Goal: Task Accomplishment & Management: Manage account settings

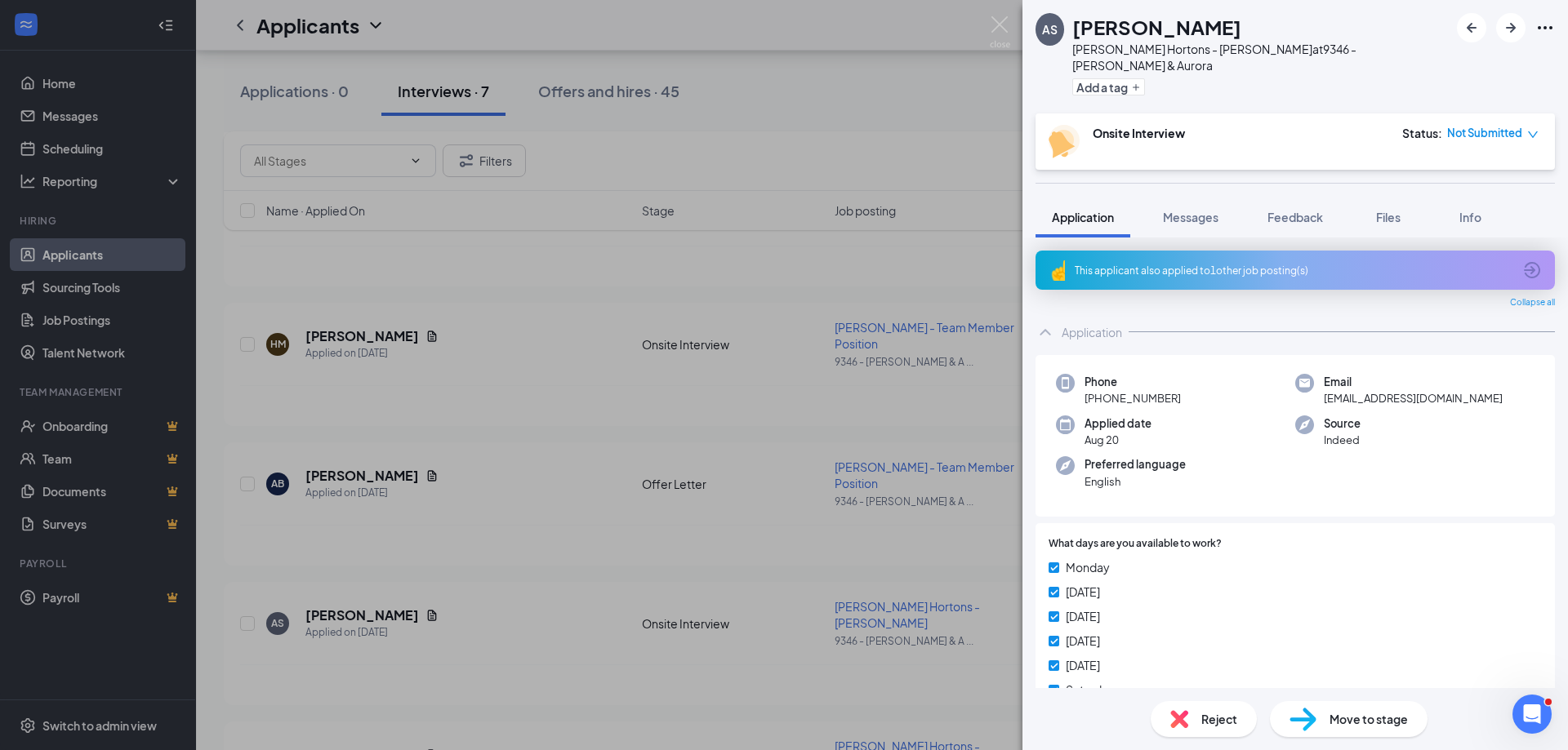
click at [970, 153] on div "AS [PERSON_NAME] [PERSON_NAME] Hortons - [PERSON_NAME] at 9346 - [PERSON_NAME] …" at bounding box center [784, 375] width 1568 height 750
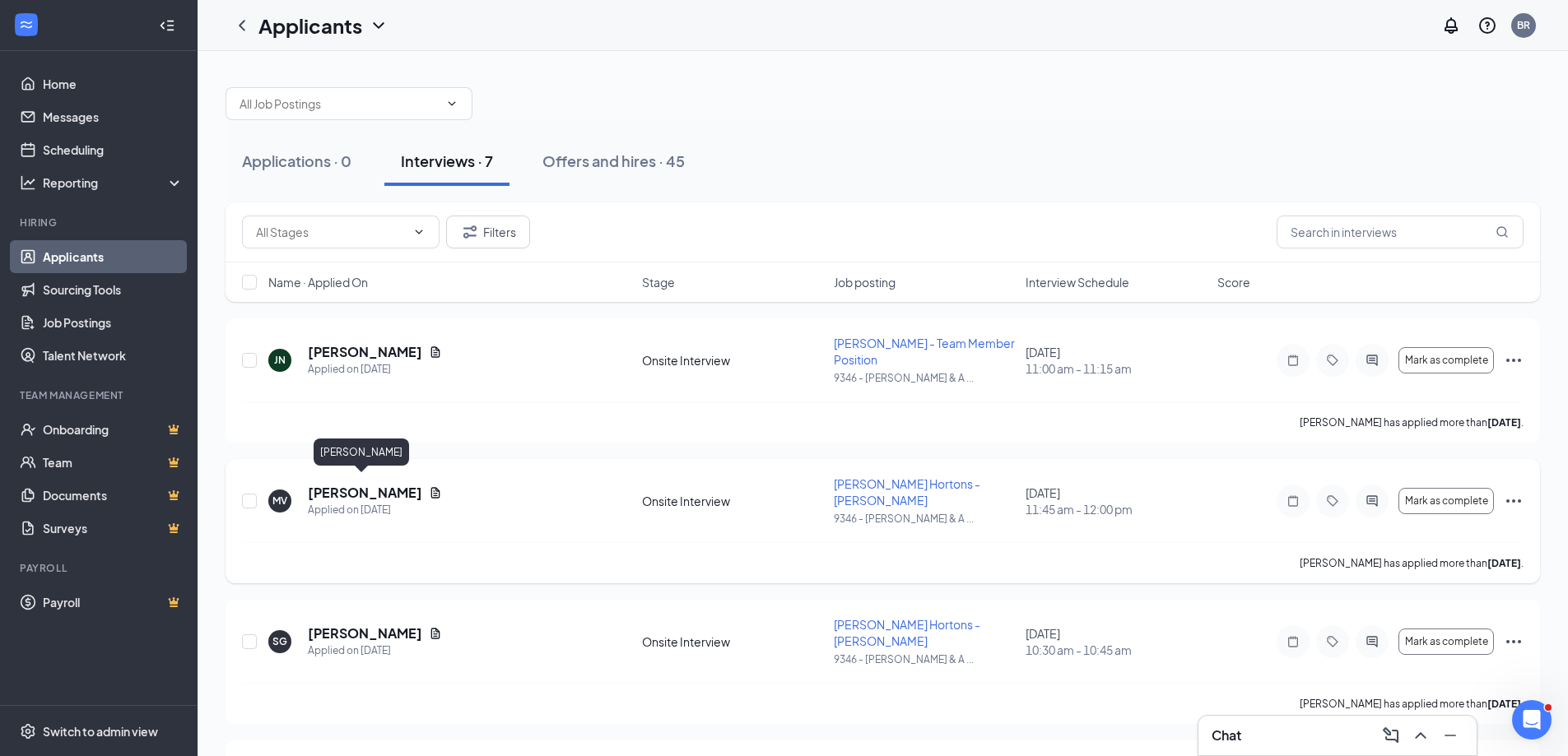
click at [337, 487] on h5 "[PERSON_NAME]" at bounding box center [365, 493] width 114 height 18
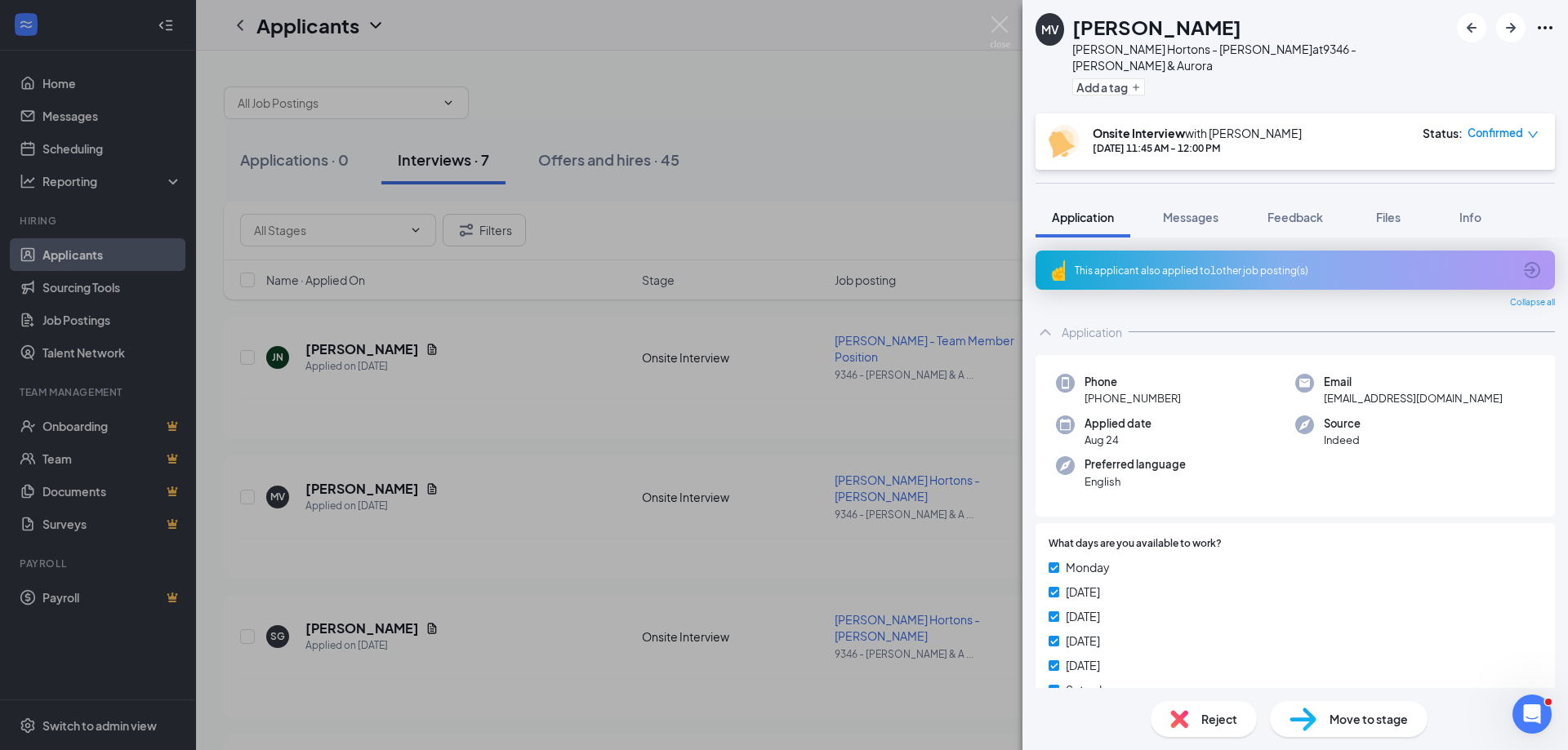
click at [1161, 271] on div "This applicant also applied to 1 other job posting(s)" at bounding box center [1295, 270] width 519 height 39
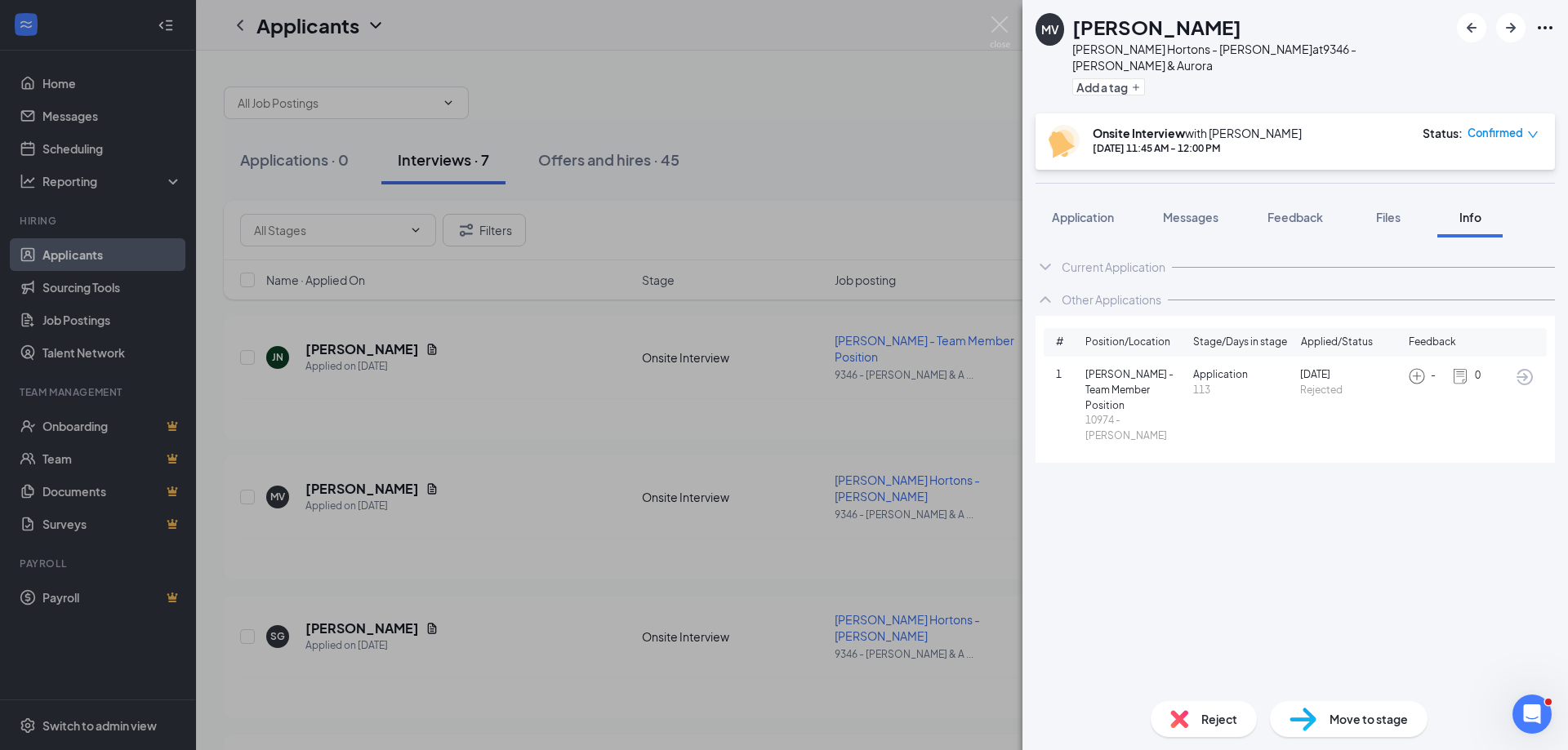
click at [1009, 27] on img at bounding box center [999, 32] width 20 height 31
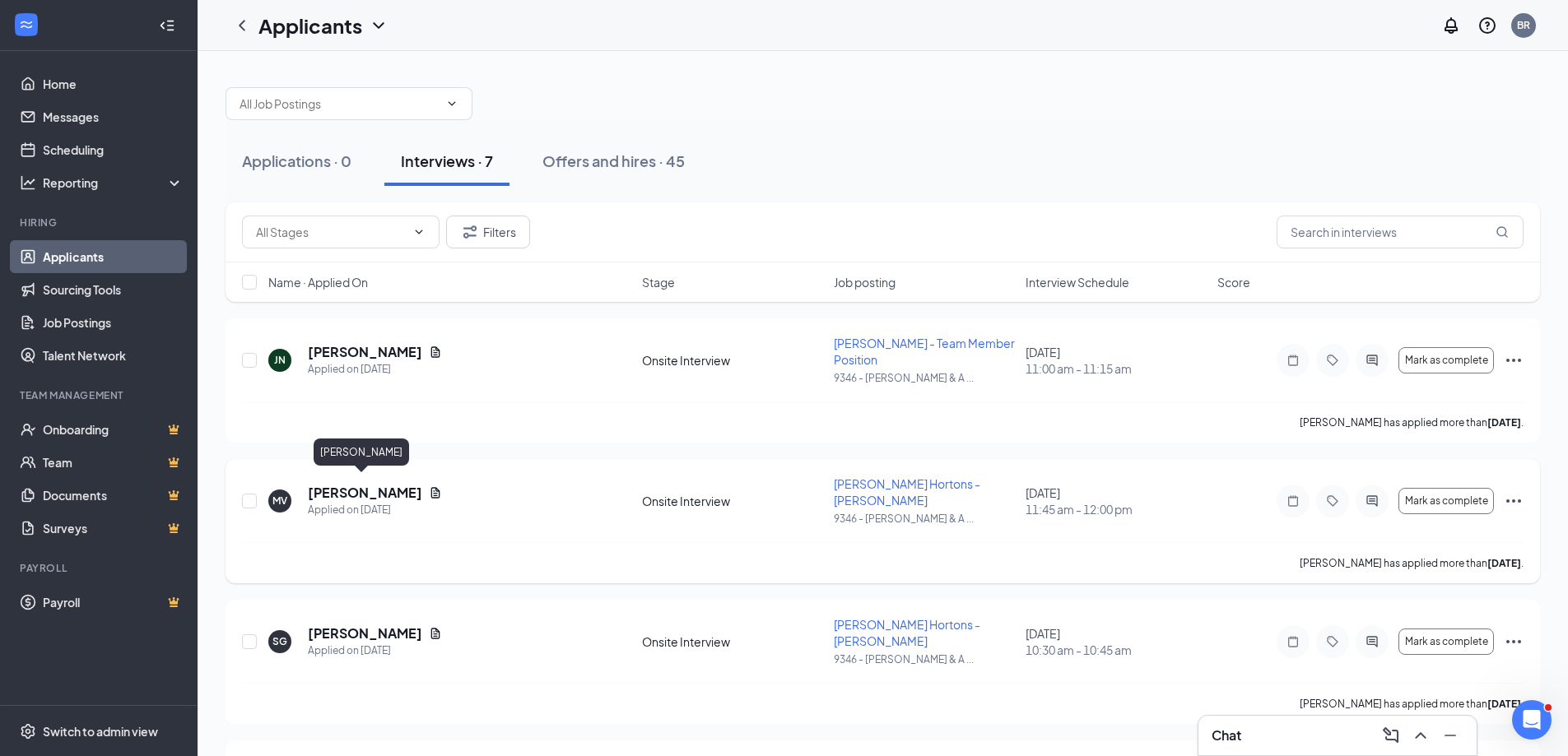
click at [374, 485] on h5 "[PERSON_NAME]" at bounding box center [365, 493] width 114 height 18
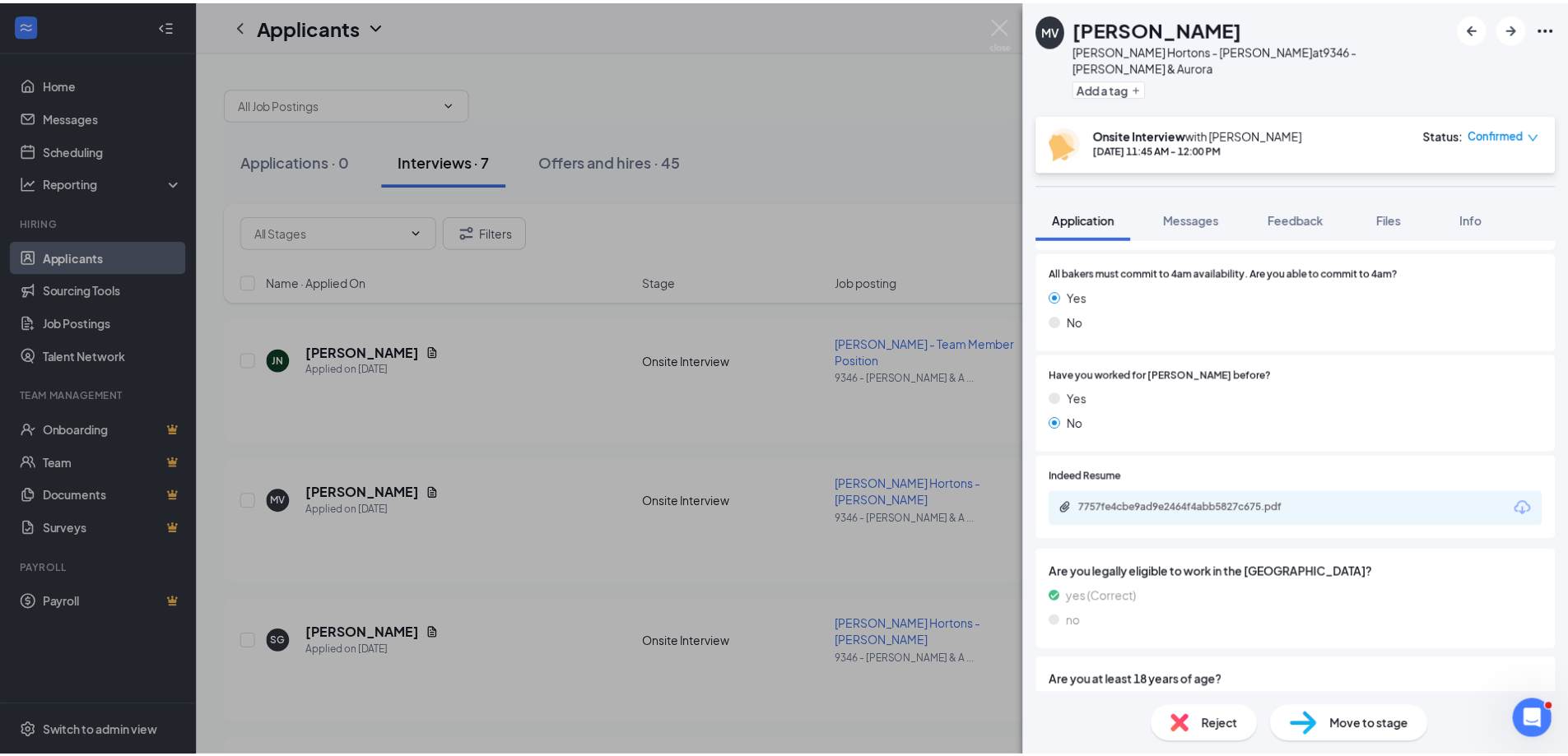
scroll to position [636, 0]
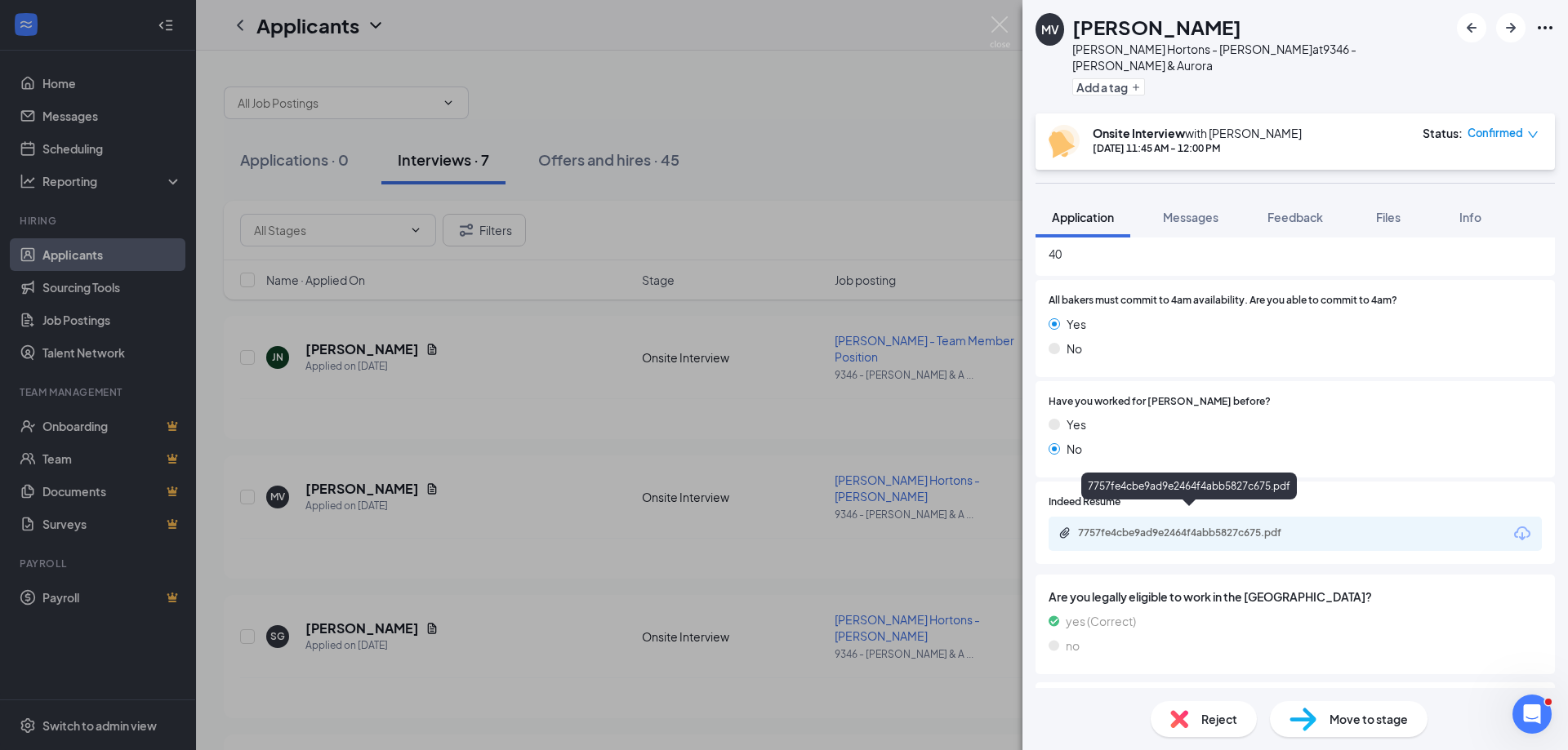
click at [1265, 526] on div "7757fe4cbe9ad9e2464f4abb5827c675.pdf" at bounding box center [1192, 533] width 229 height 13
click at [988, 22] on div "[PERSON_NAME] [PERSON_NAME] Hortons - [PERSON_NAME] at 9346 - [PERSON_NAME] & A…" at bounding box center [784, 375] width 1568 height 750
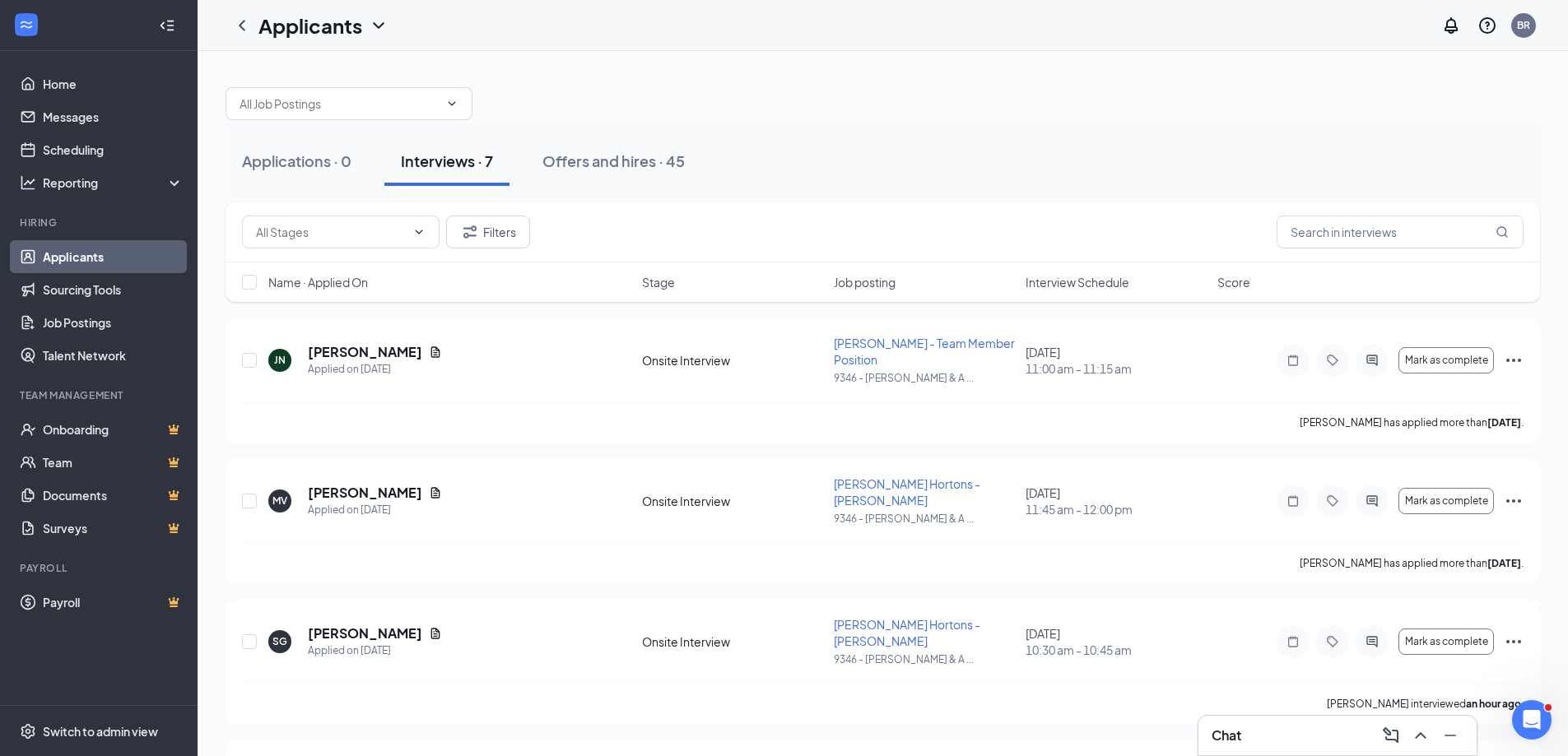
click at [999, 24] on div "Applicants BR" at bounding box center [882, 26] width 1370 height 51
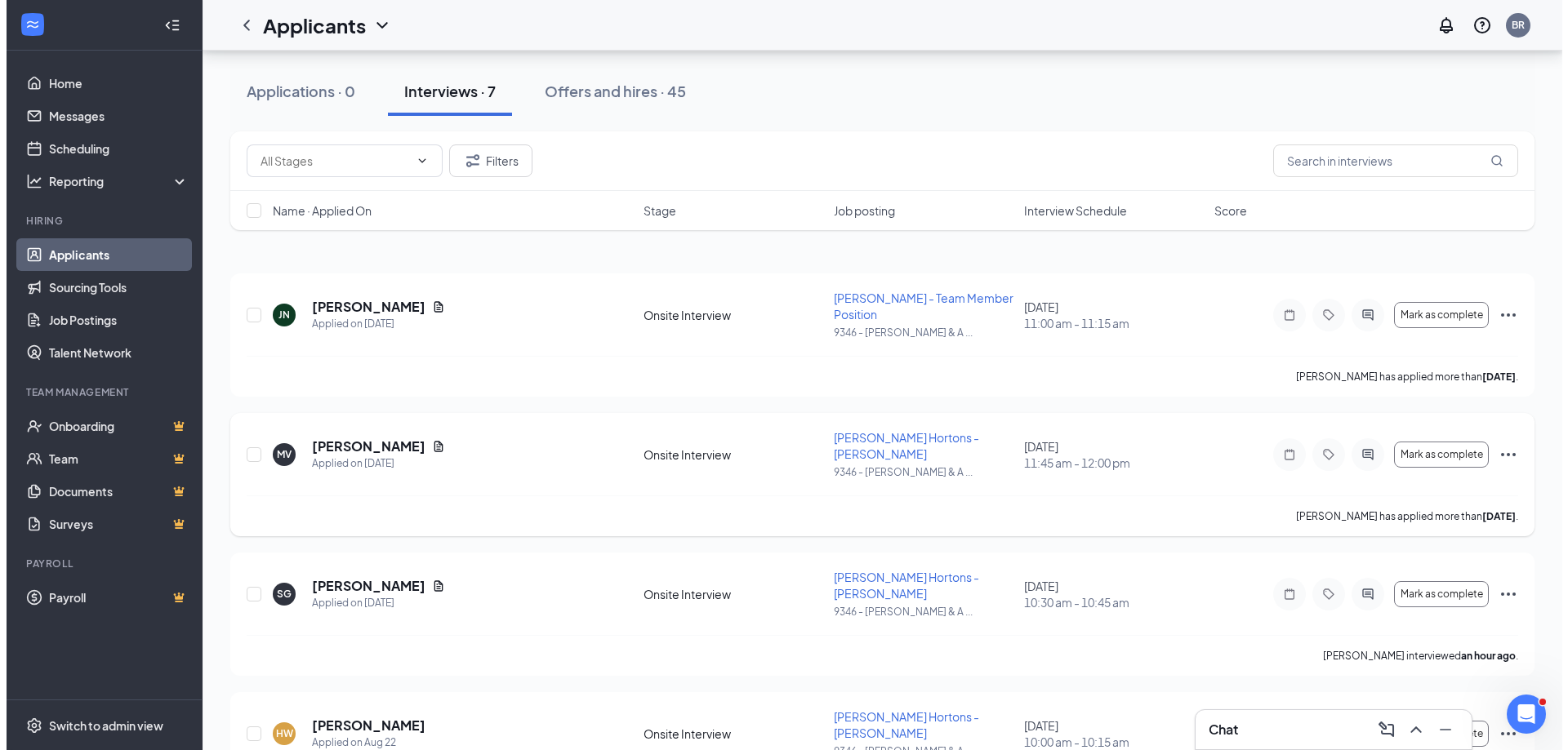
scroll to position [81, 0]
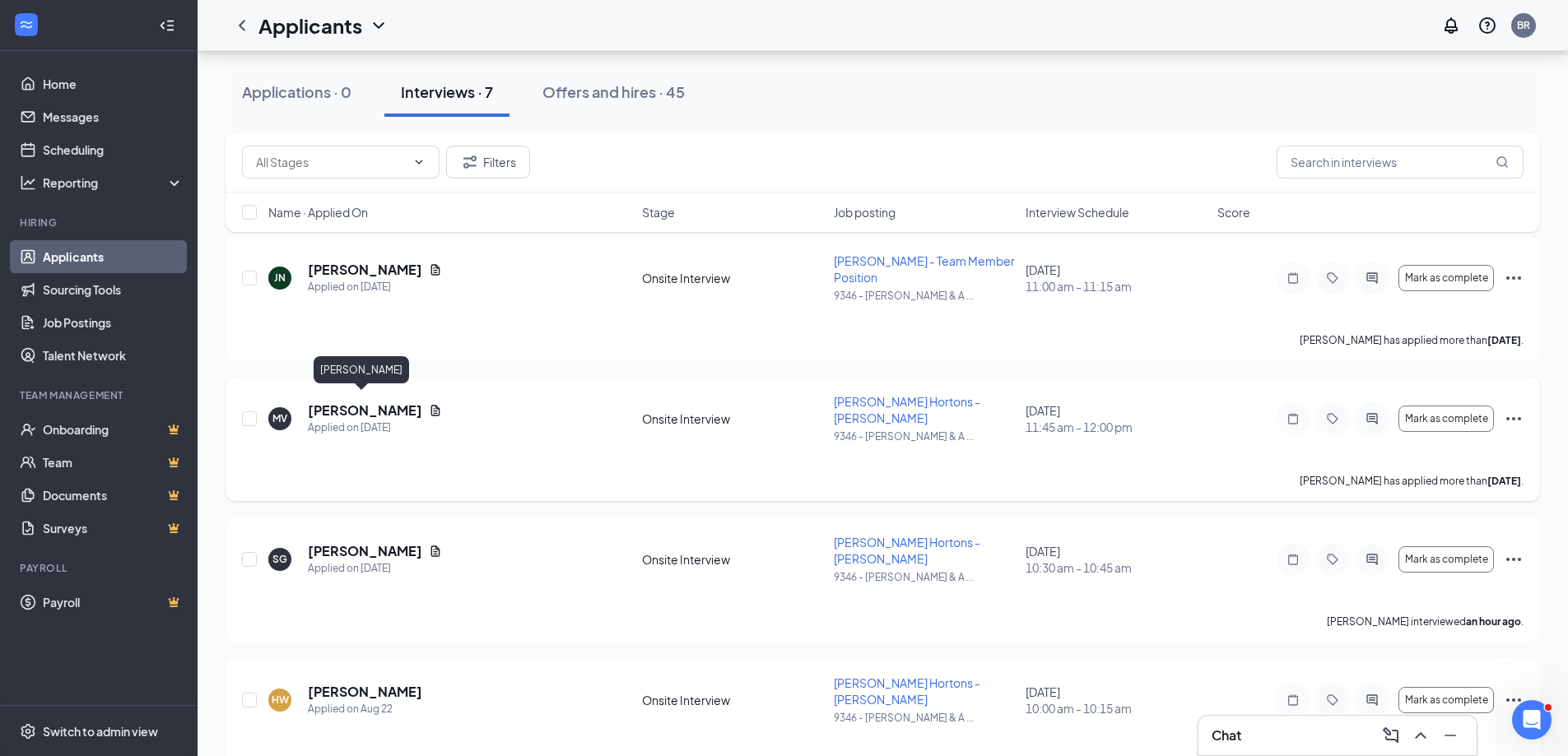
click at [348, 401] on h5 "[PERSON_NAME]" at bounding box center [365, 410] width 114 height 18
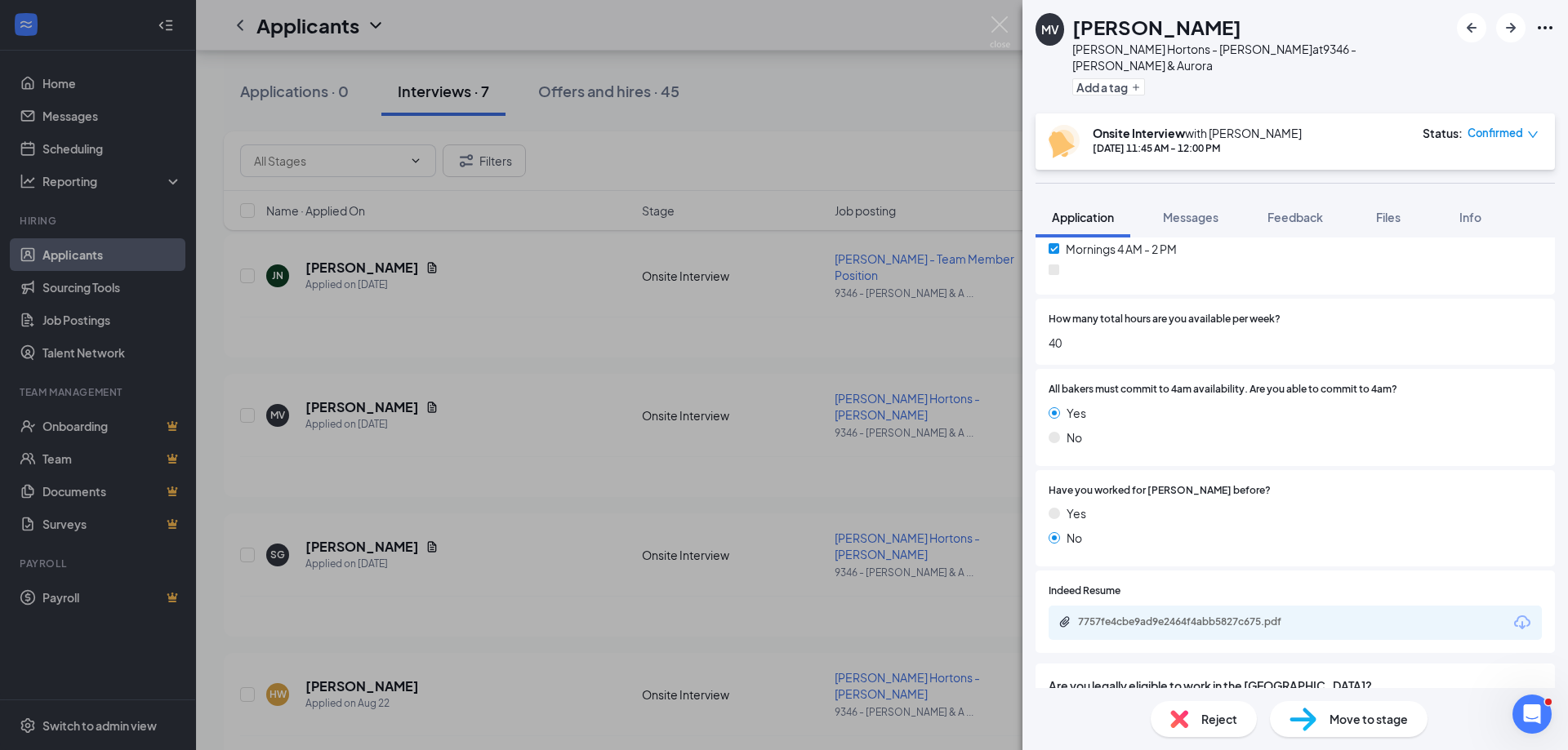
scroll to position [571, 0]
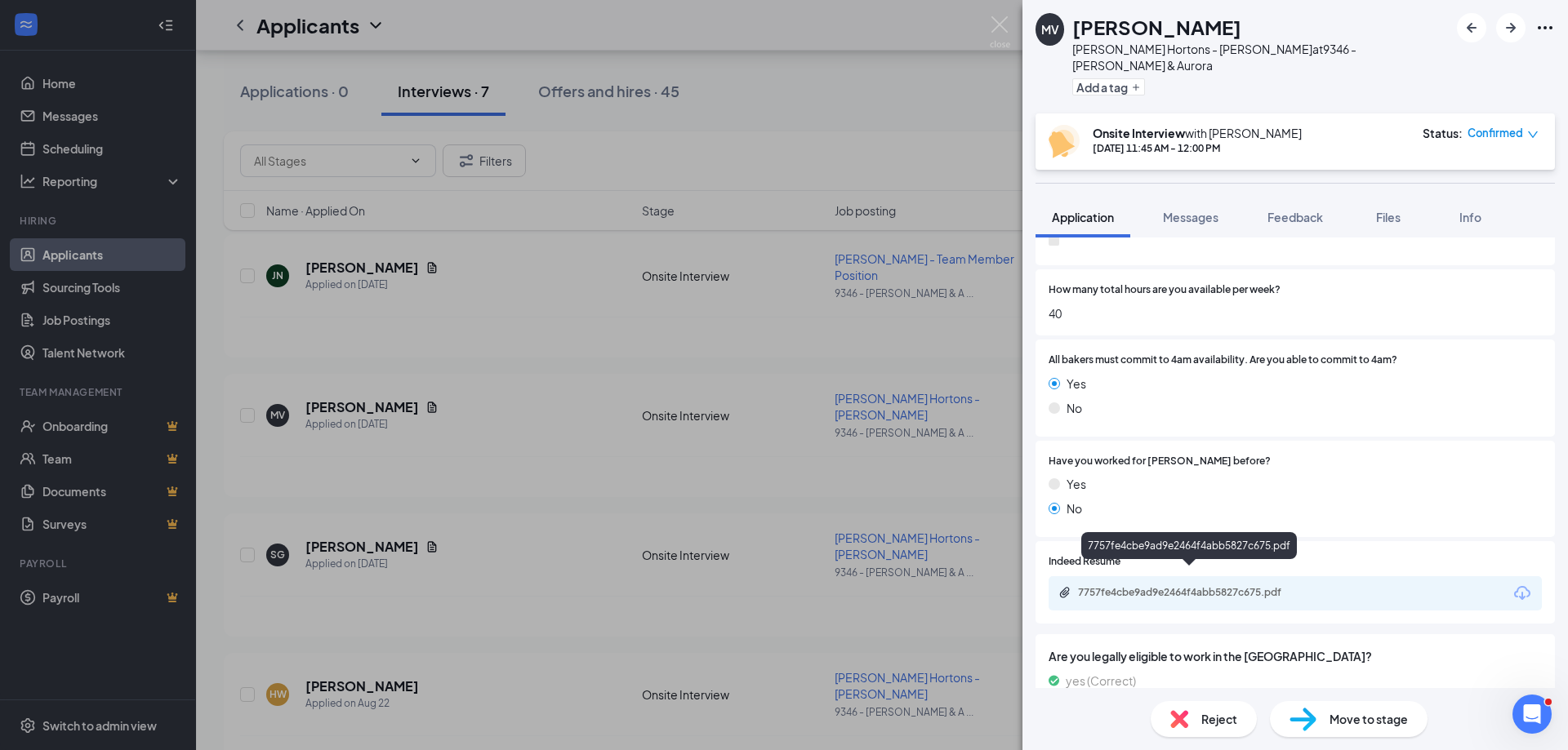
click at [1284, 586] on div "7757fe4cbe9ad9e2464f4abb5827c675.pdf" at bounding box center [1192, 592] width 229 height 13
click at [1307, 723] on img at bounding box center [1302, 719] width 27 height 24
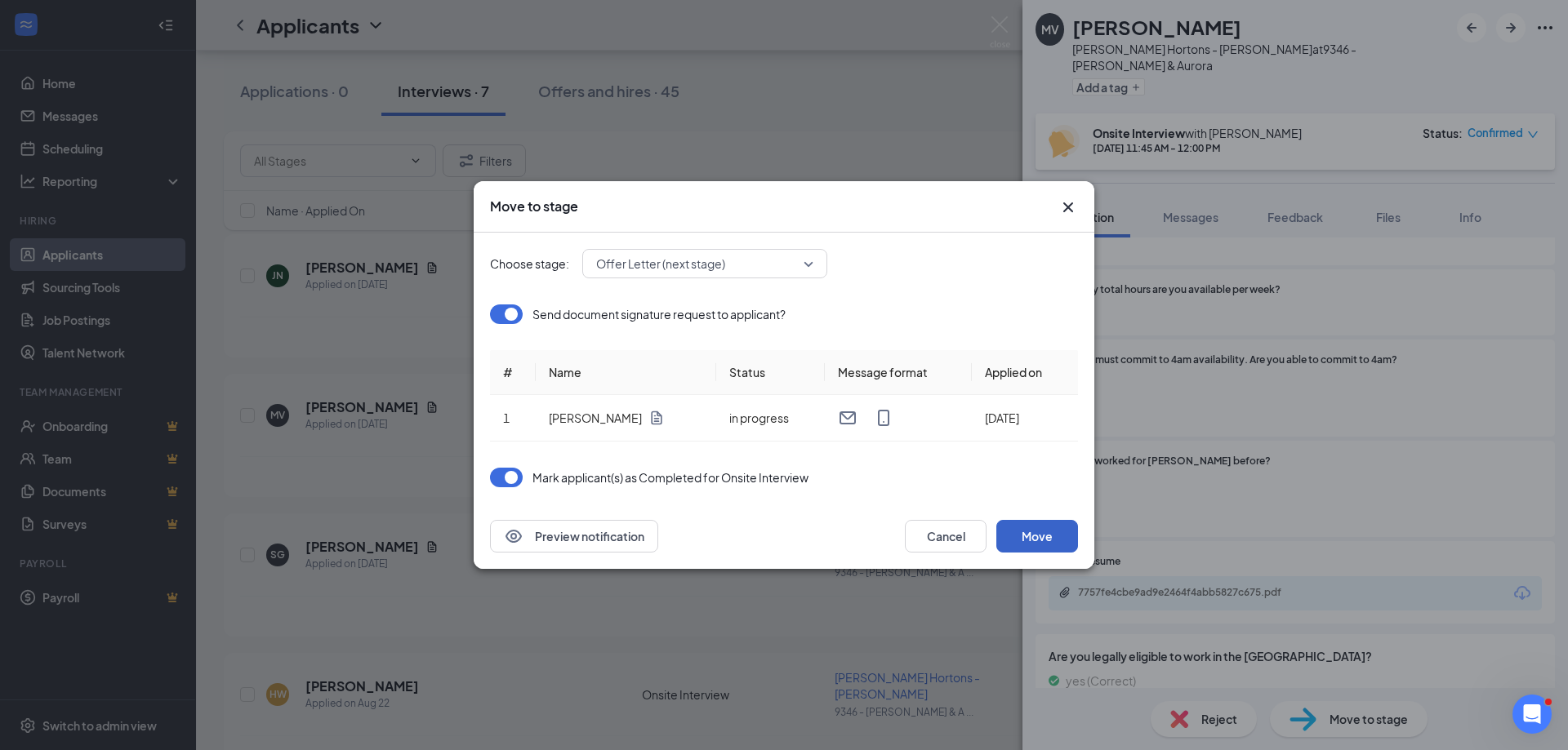
click at [1036, 543] on button "Move" at bounding box center [1036, 535] width 81 height 32
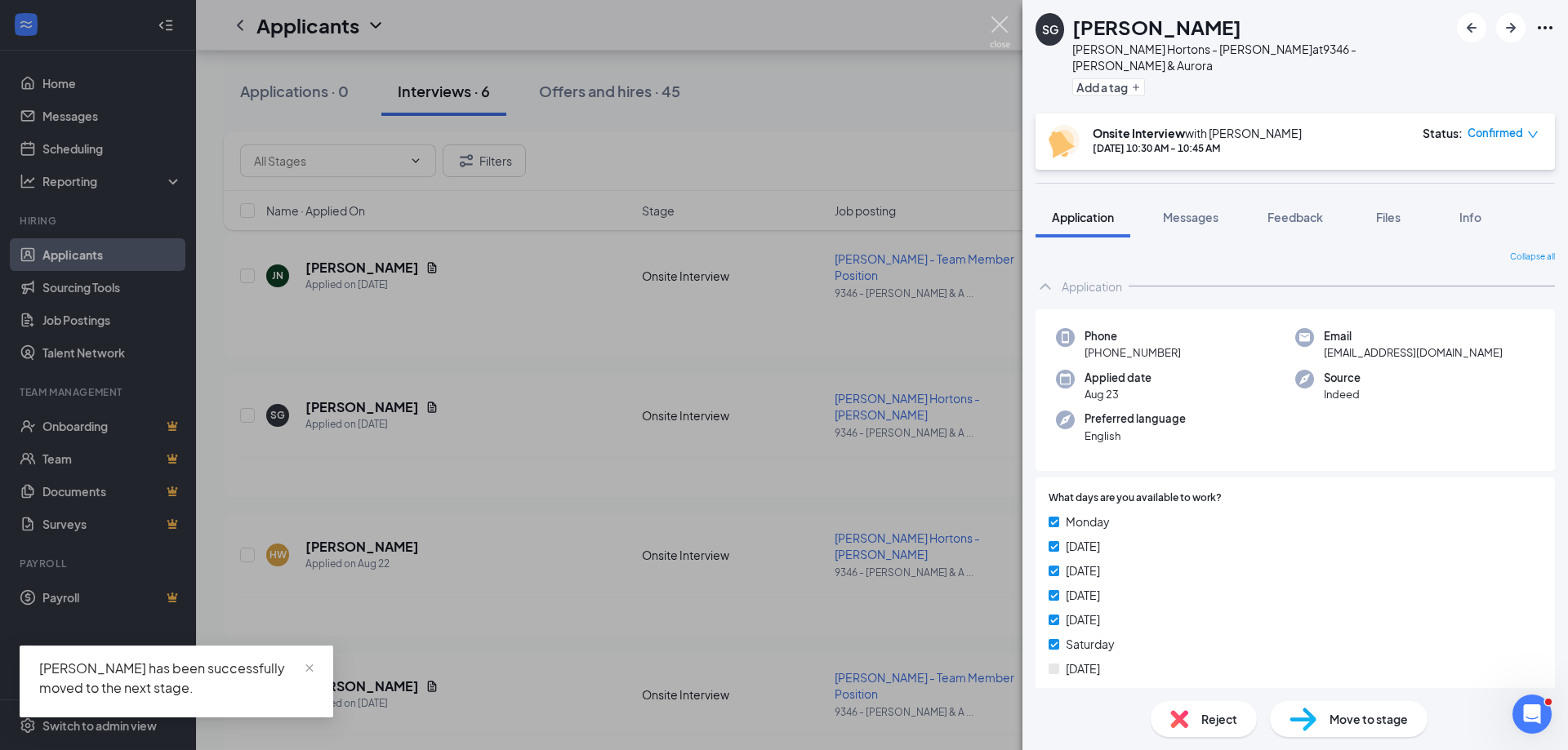
click at [1002, 20] on img at bounding box center [999, 32] width 20 height 31
